Goal: Task Accomplishment & Management: Manage account settings

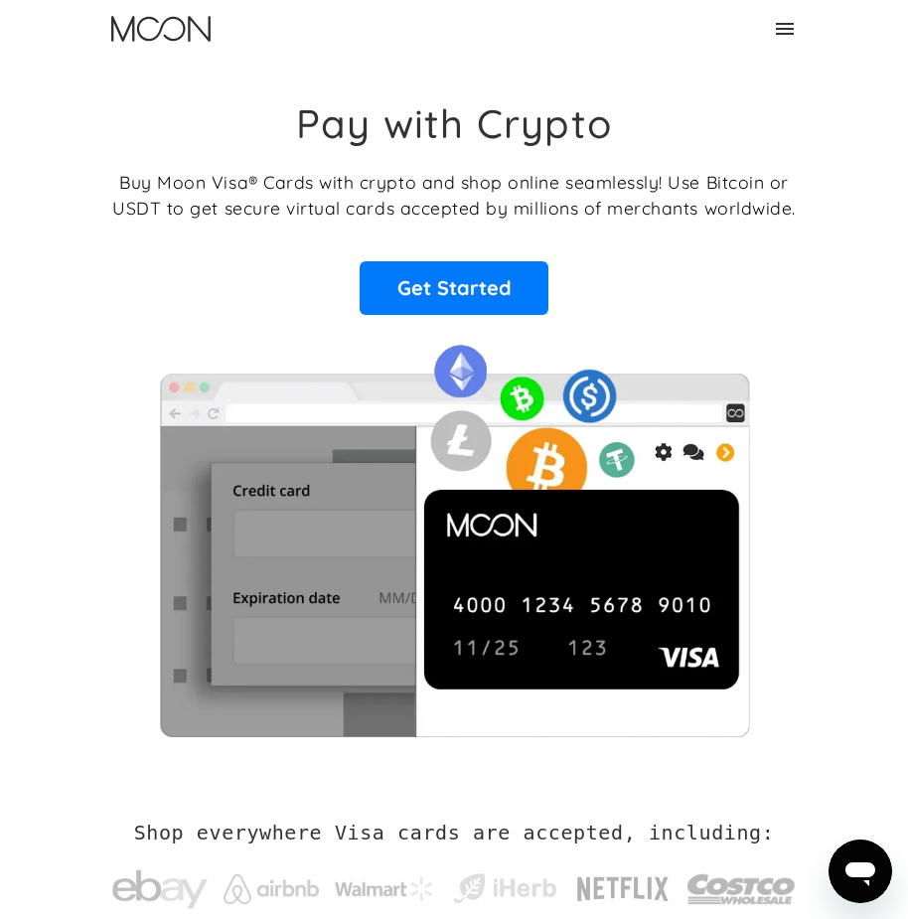
click at [773, 218] on p "Buy Moon Visa® Cards with crypto and shop online seamlessly! Use Bitcoin or USD…" at bounding box center [453, 195] width 683 height 53
click at [778, 36] on icon at bounding box center [785, 29] width 24 height 24
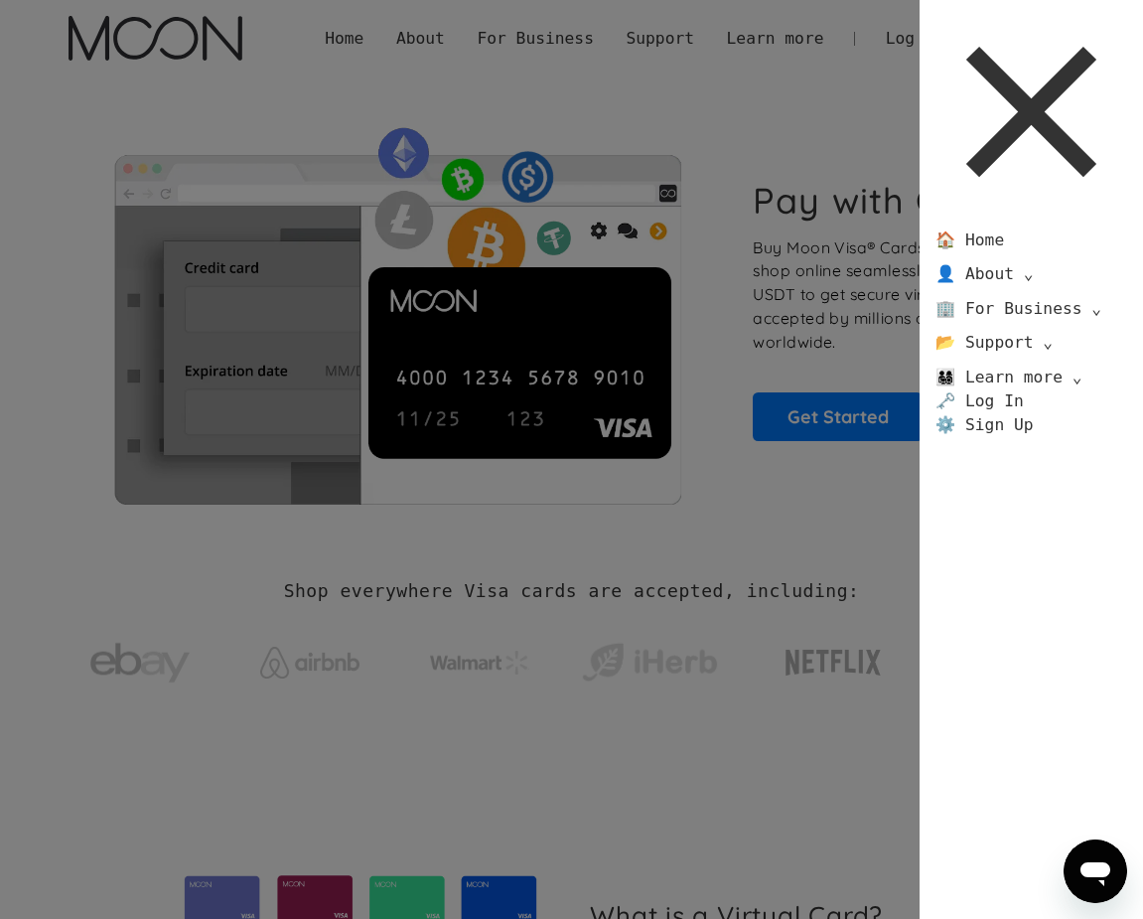
click at [831, 611] on div "🏠 Home 👤 About ⌄ About Moon Careers Founder's Letter 🏢 For Business ⌄ Business …" at bounding box center [571, 459] width 1143 height 919
click at [869, 414] on div "🏠 Home 👤 About ⌄ About Moon Careers Founder's Letter 🏢 For Business ⌄ Business …" at bounding box center [571, 459] width 1143 height 919
click at [860, 416] on div "🏠 Home 👤 About ⌄ About Moon Careers Founder's Letter 🏢 For Business ⌄ Business …" at bounding box center [571, 459] width 1143 height 919
click at [859, 417] on div "🏠 Home 👤 About ⌄ About Moon Careers Founder's Letter 🏢 For Business ⌄ Business …" at bounding box center [571, 459] width 1143 height 919
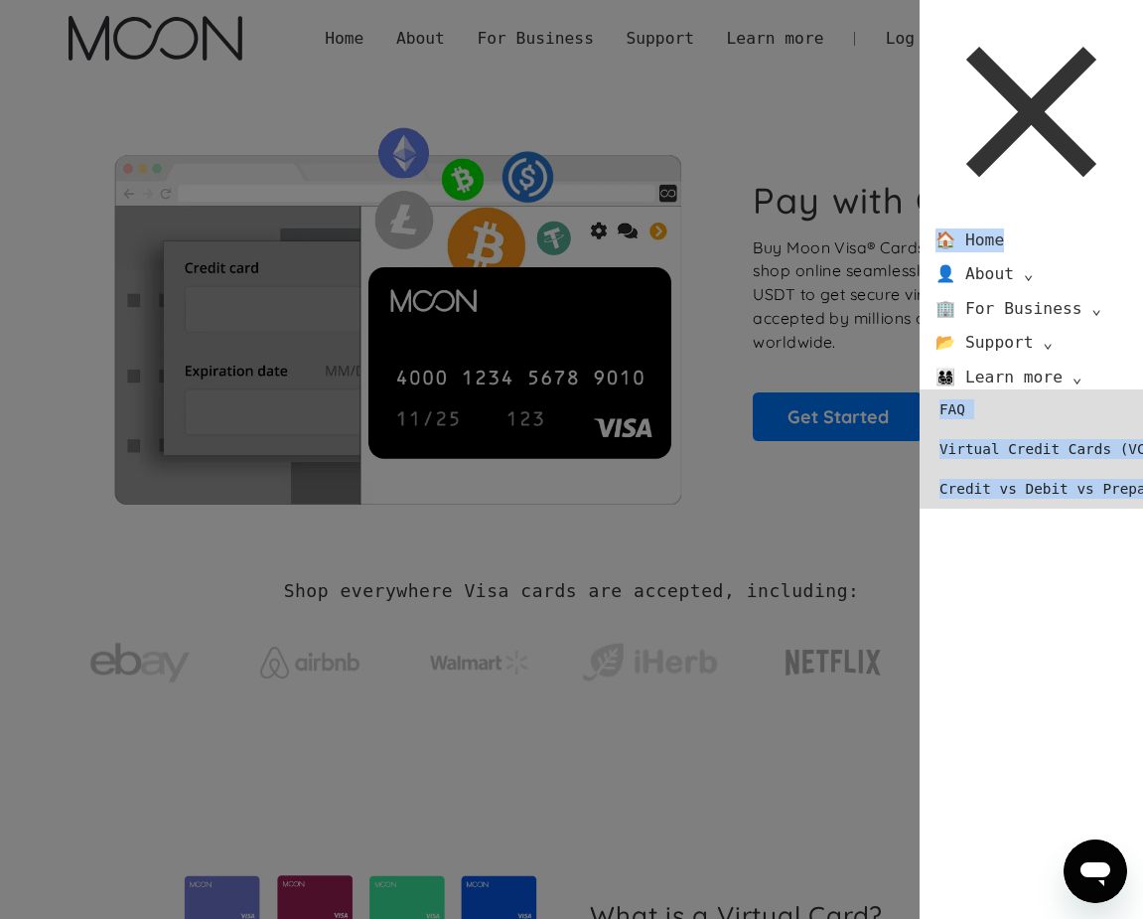
click at [907, 412] on link "FAQ" at bounding box center [1077, 409] width 315 height 40
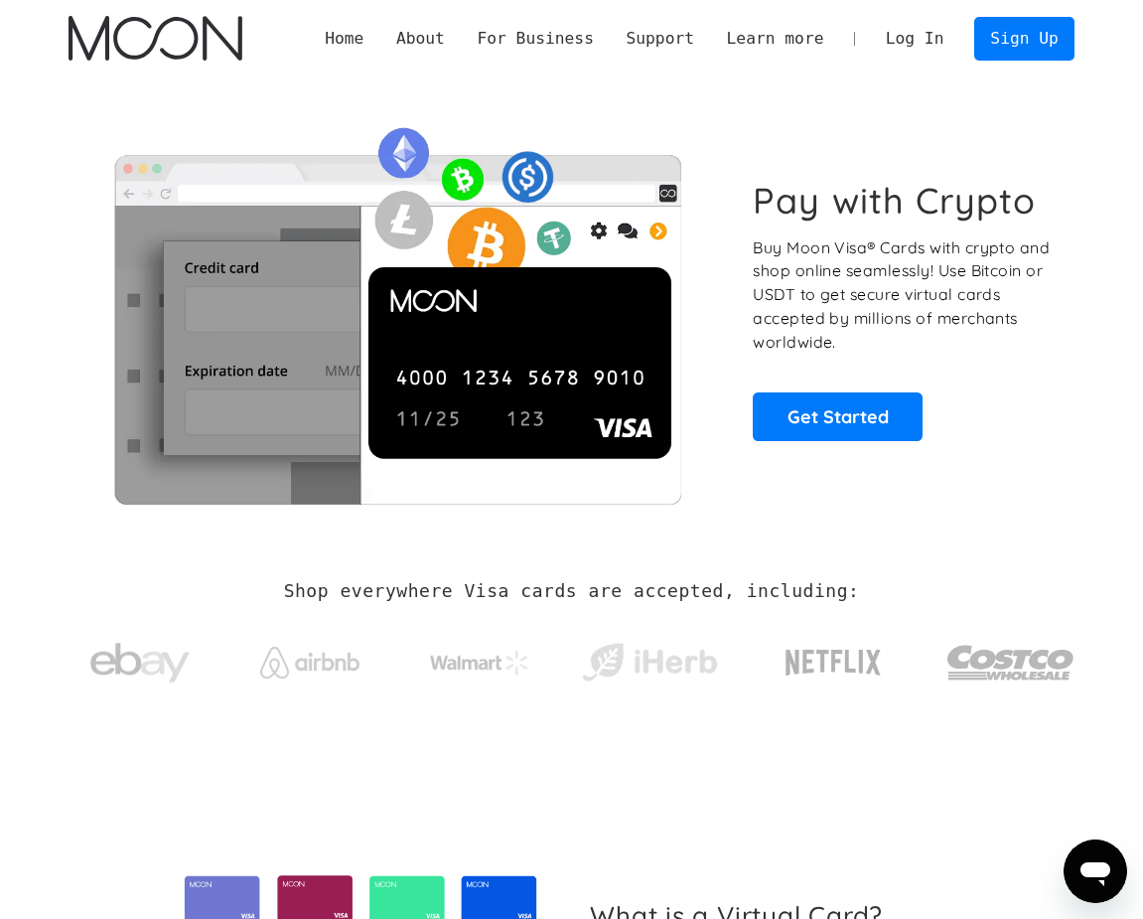
click at [937, 45] on link "Log In" at bounding box center [914, 39] width 90 height 42
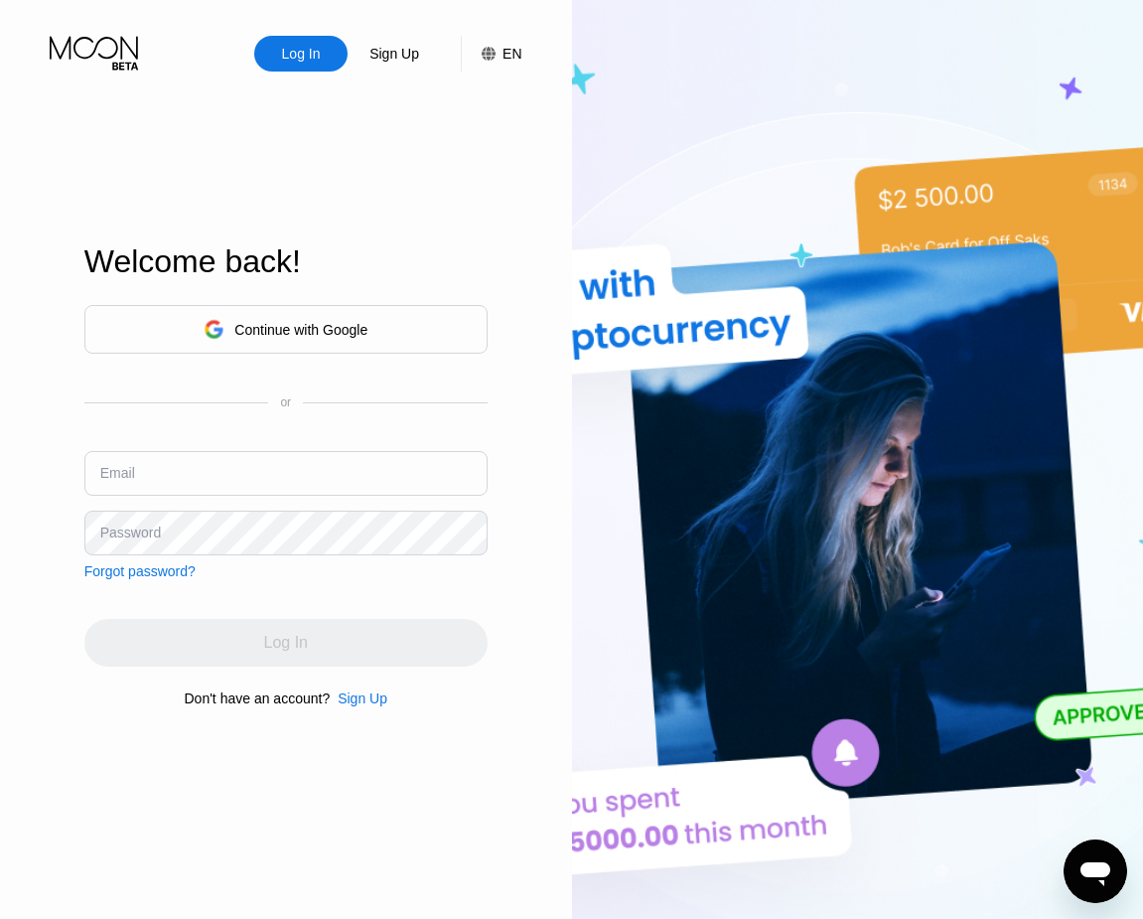
click at [219, 474] on input "text" at bounding box center [285, 473] width 403 height 45
click at [213, 488] on input "text" at bounding box center [285, 473] width 403 height 45
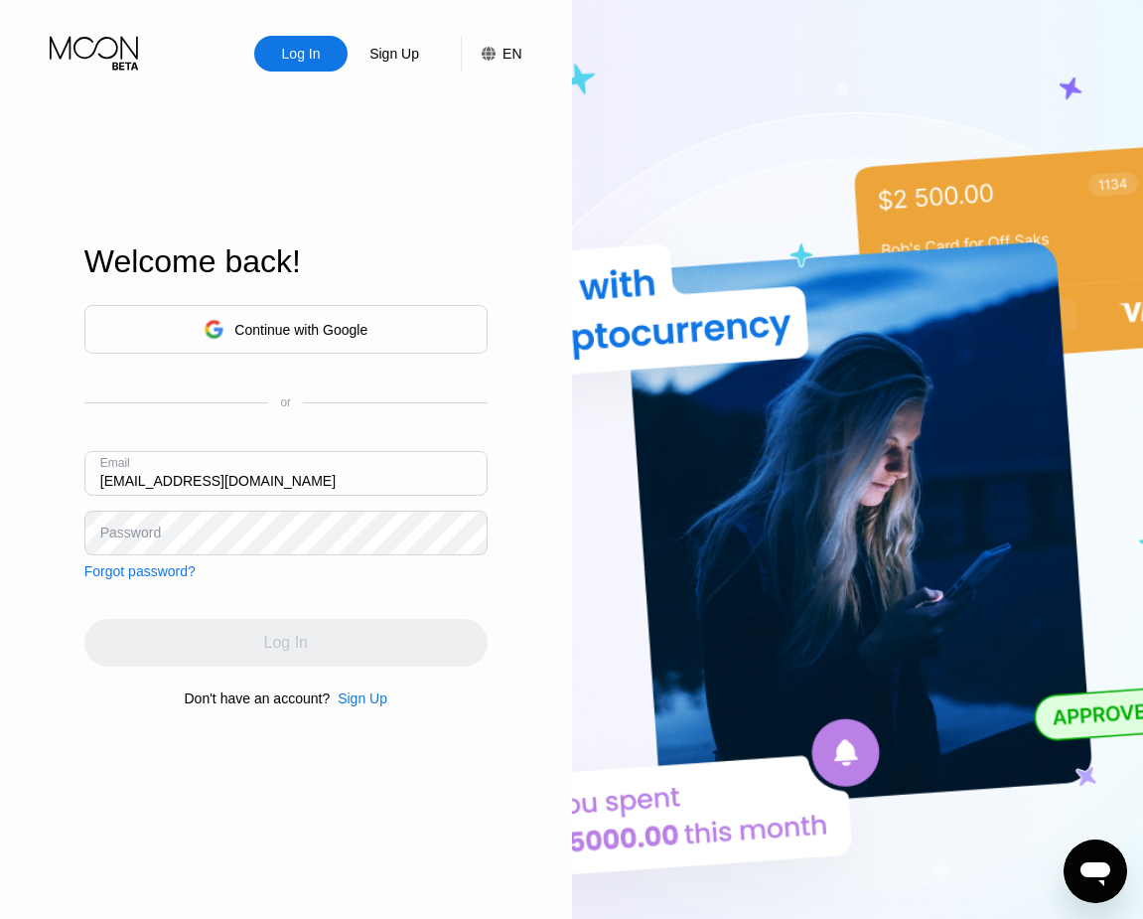
type input "patrickfeld@proton.me"
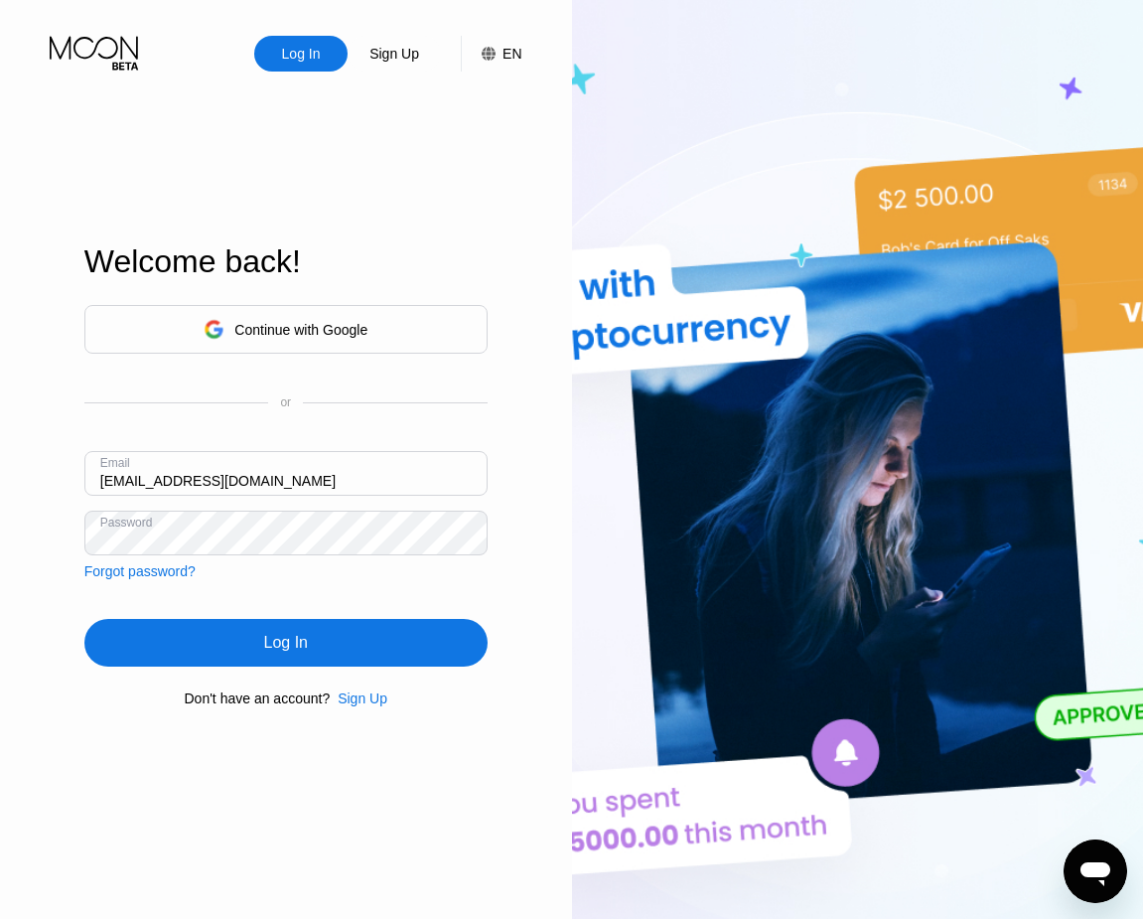
click at [294, 639] on div "Log In" at bounding box center [286, 643] width 44 height 20
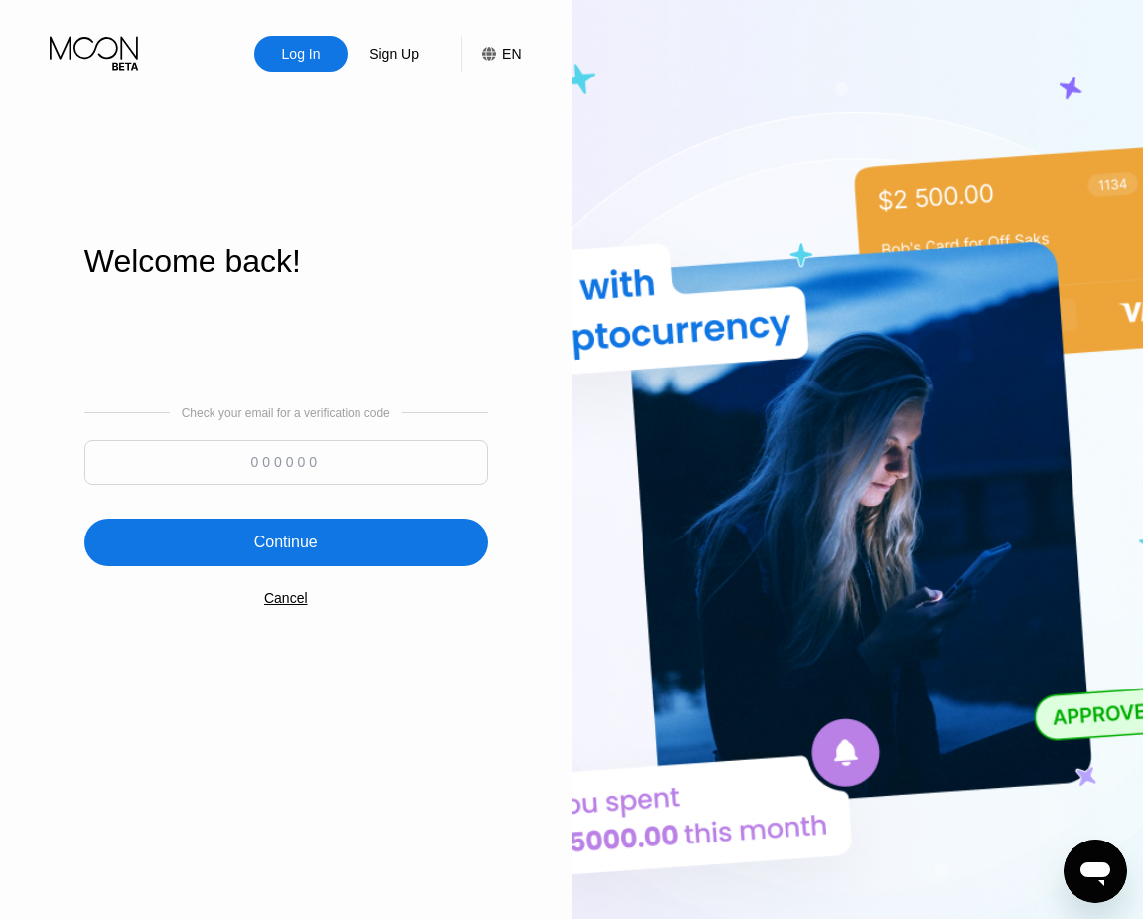
click at [294, 441] on div "Check your email for a verification code" at bounding box center [285, 450] width 403 height 88
click at [291, 460] on input at bounding box center [285, 462] width 403 height 45
paste input "425967"
type input "425967"
click at [311, 537] on div "Continue" at bounding box center [286, 542] width 64 height 20
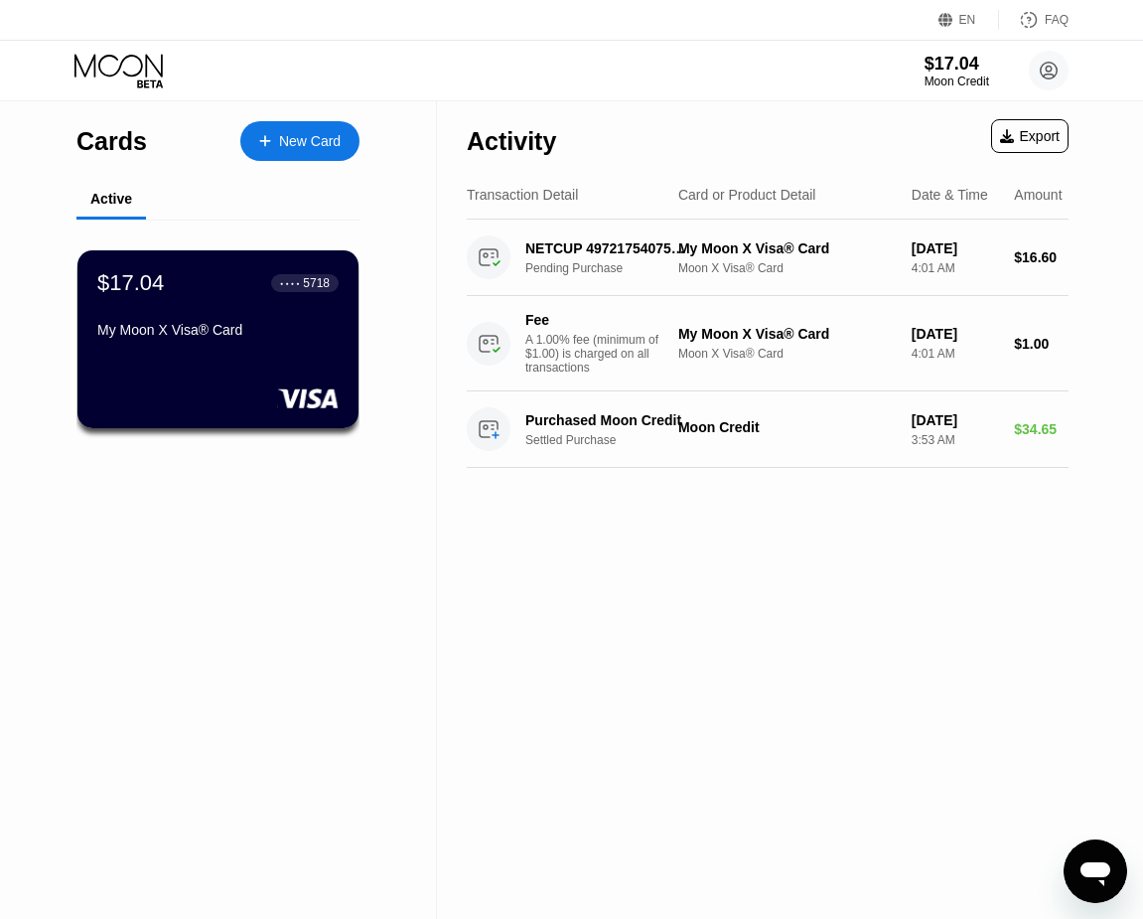
click at [713, 608] on div "Activity Export Transaction Detail Card or Product Detail Date & Time Amount NE…" at bounding box center [767, 509] width 661 height 817
